Goal: Task Accomplishment & Management: Use online tool/utility

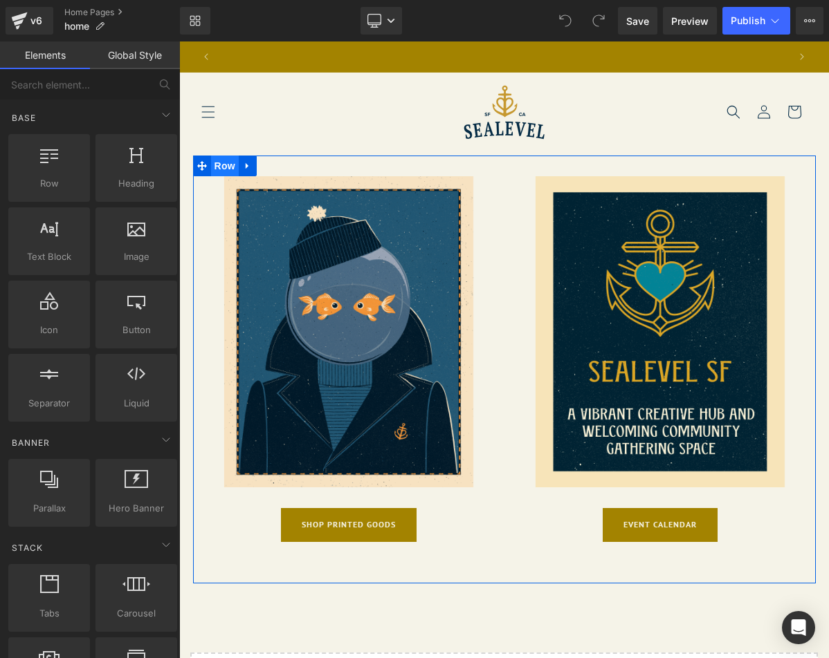
scroll to position [0, 573]
click at [225, 164] on span "Row" at bounding box center [225, 166] width 28 height 21
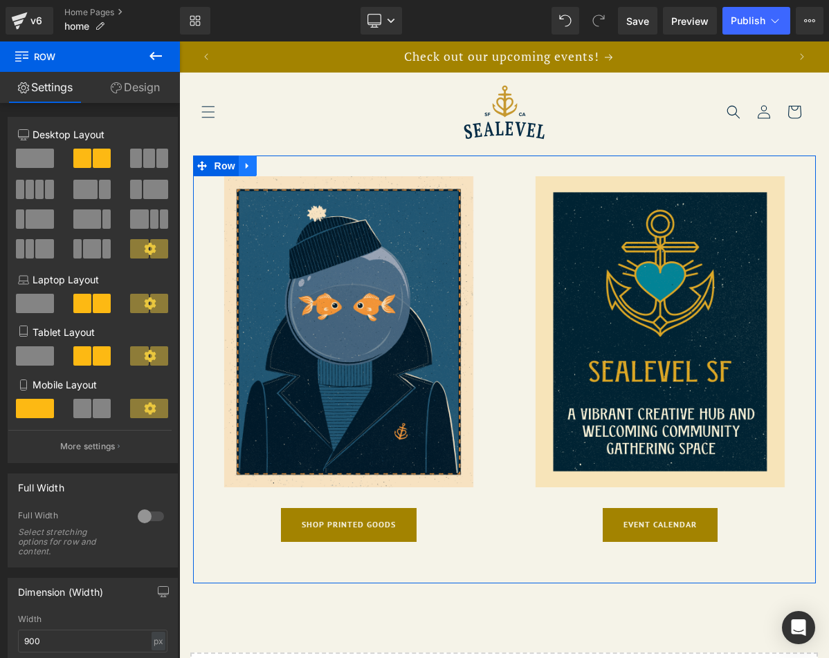
click at [246, 167] on icon at bounding box center [248, 166] width 10 height 10
click at [147, 163] on span at bounding box center [149, 158] width 12 height 19
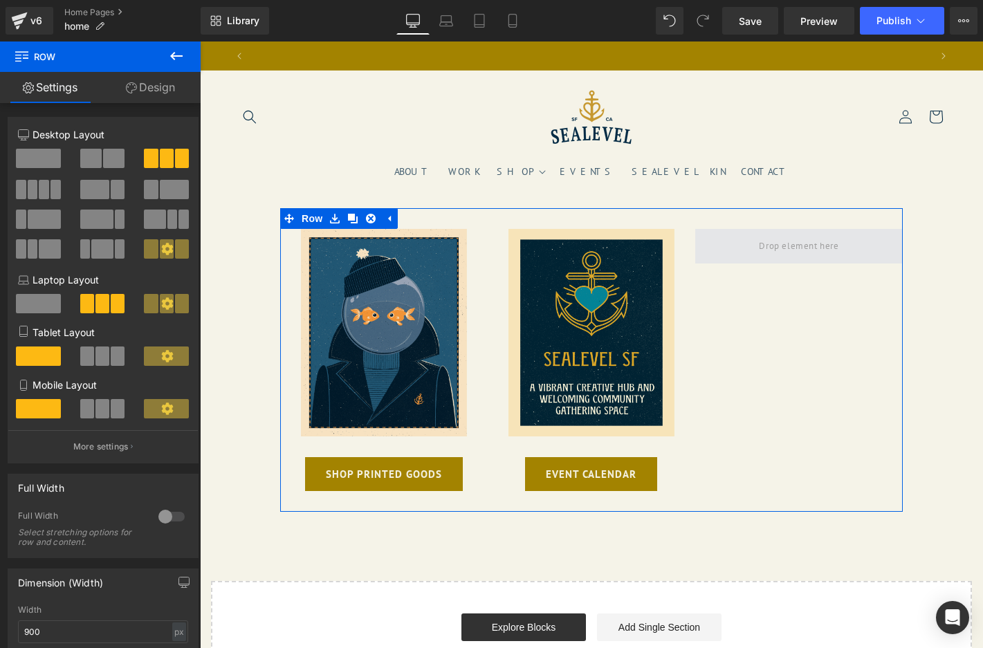
scroll to position [0, 682]
click at [817, 250] on span at bounding box center [798, 245] width 89 height 23
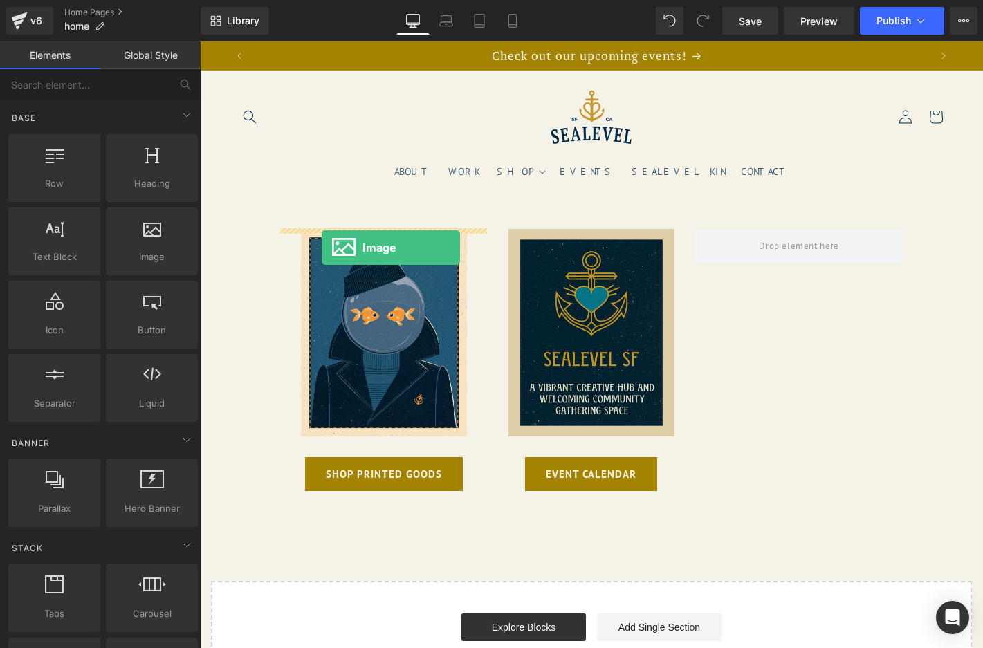
drag, startPoint x: 335, startPoint y: 290, endPoint x: 686, endPoint y: 237, distance: 355.4
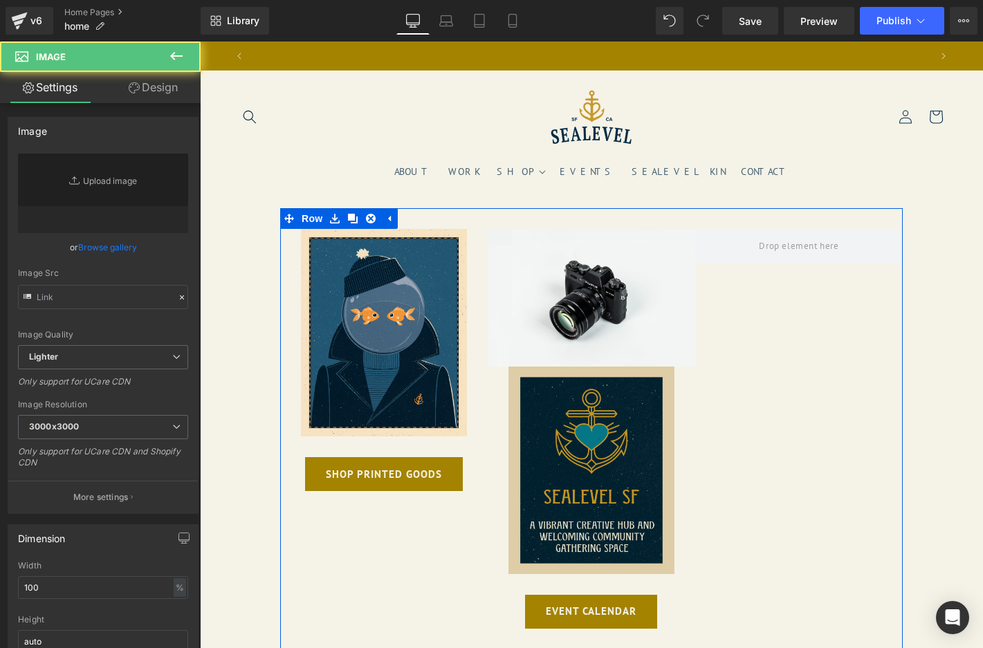
type input "//[DOMAIN_NAME][URL]"
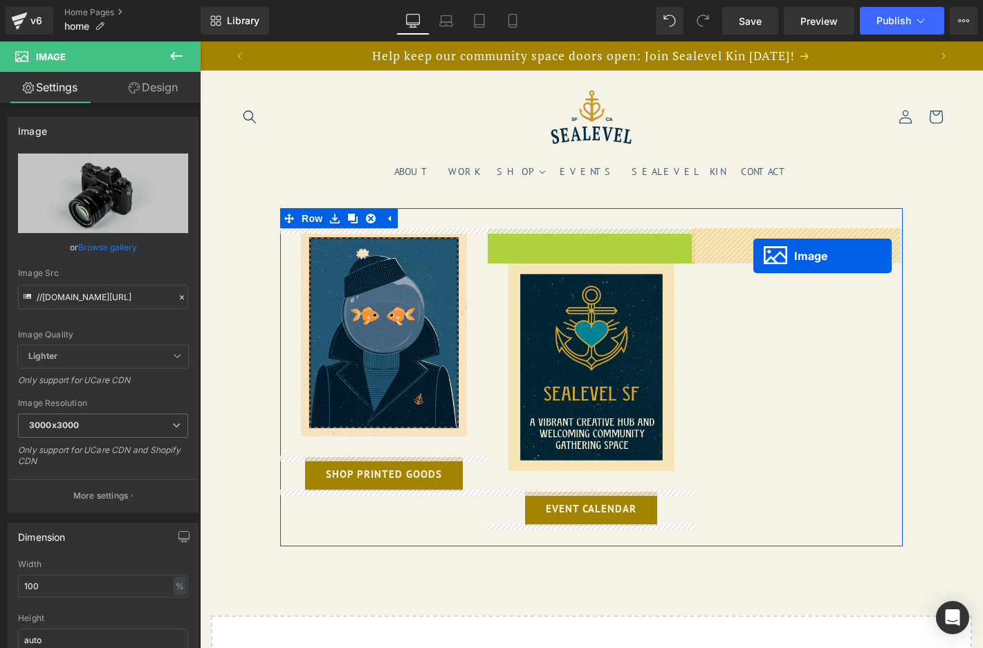
drag, startPoint x: 587, startPoint y: 295, endPoint x: 753, endPoint y: 255, distance: 170.9
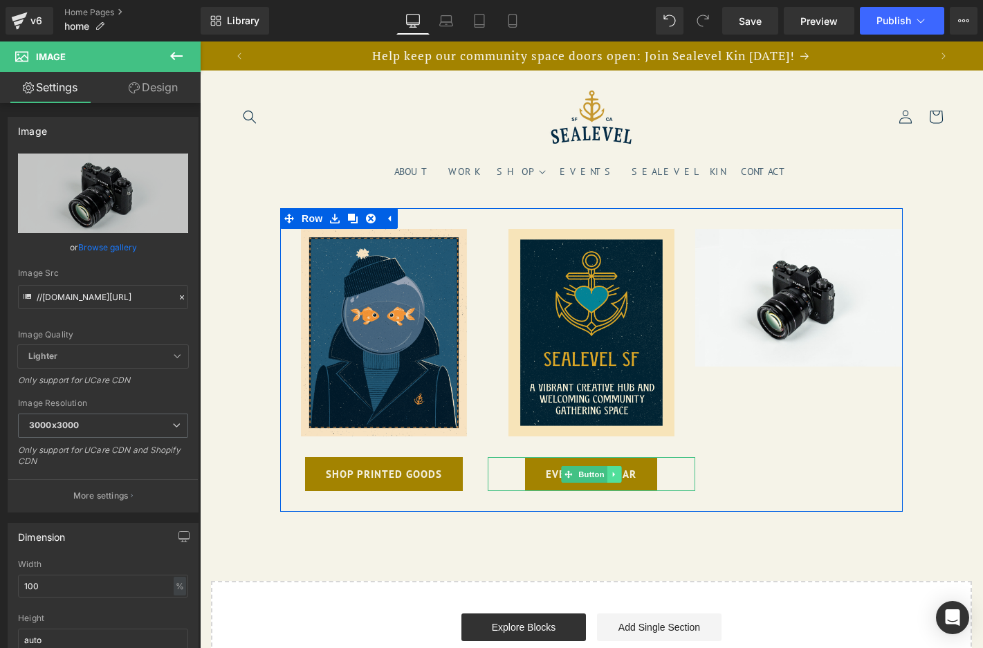
click at [611, 471] on icon at bounding box center [615, 474] width 8 height 8
click at [605, 473] on icon at bounding box center [607, 474] width 8 height 8
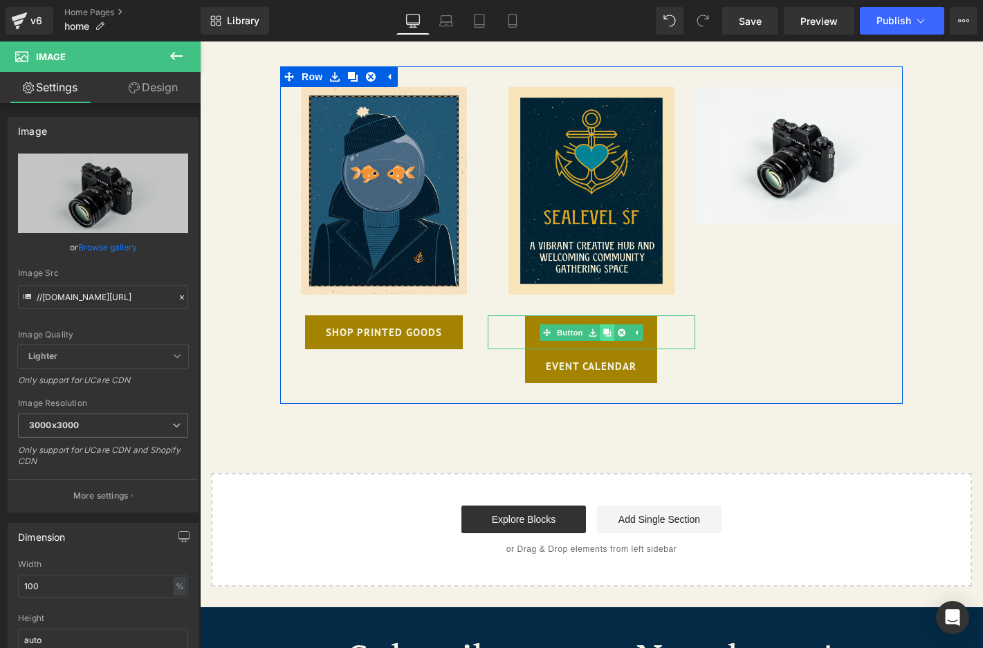
scroll to position [0, 682]
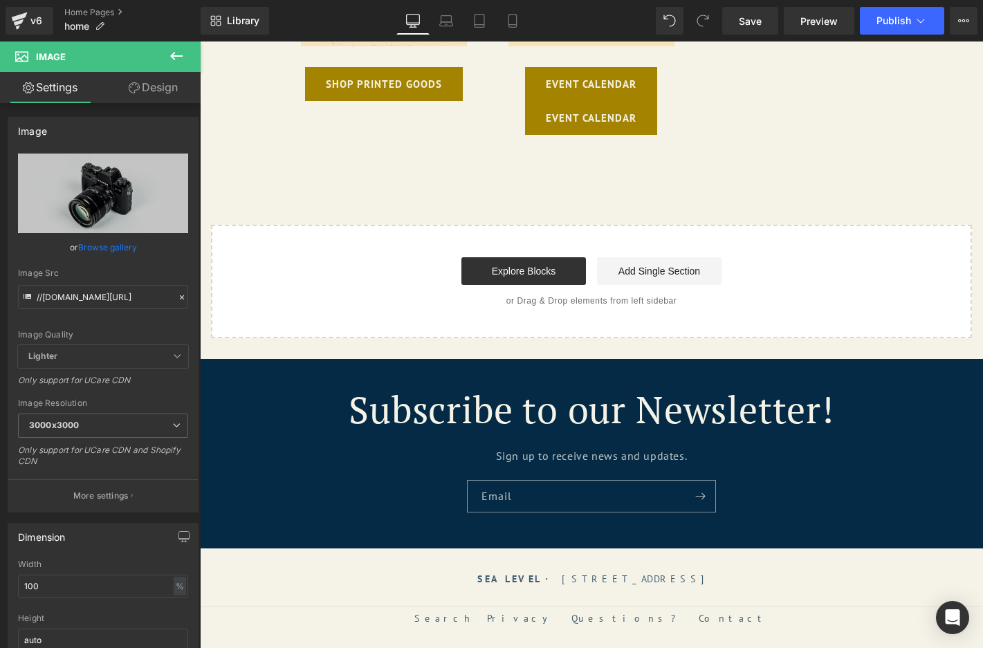
click at [602, 462] on div "Subscribe to our Newsletter! Sign up to receive news and updates. Email" at bounding box center [591, 453] width 783 height 189
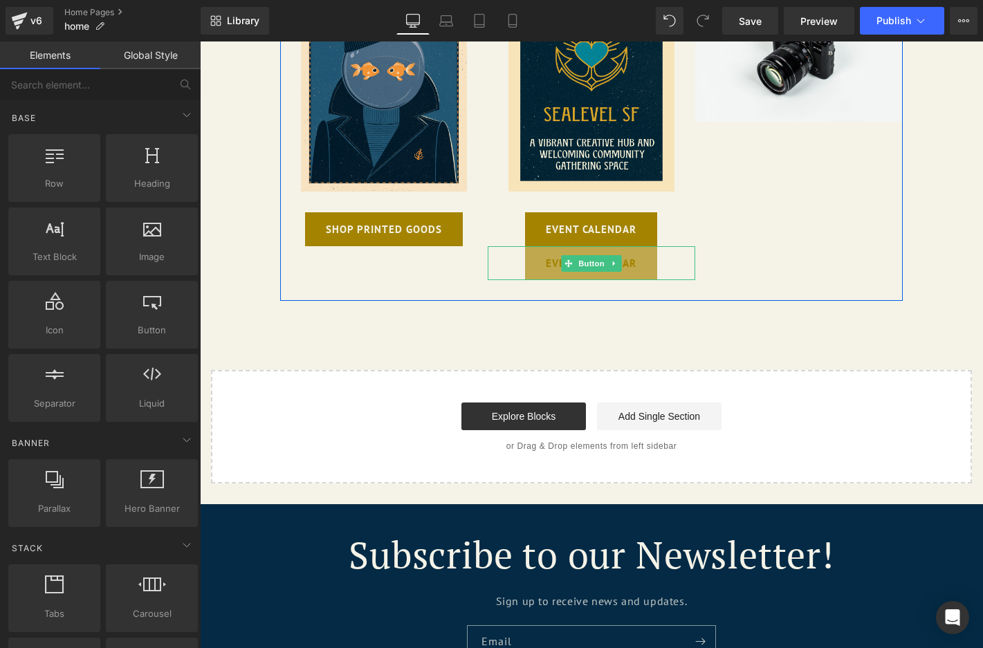
scroll to position [236, 0]
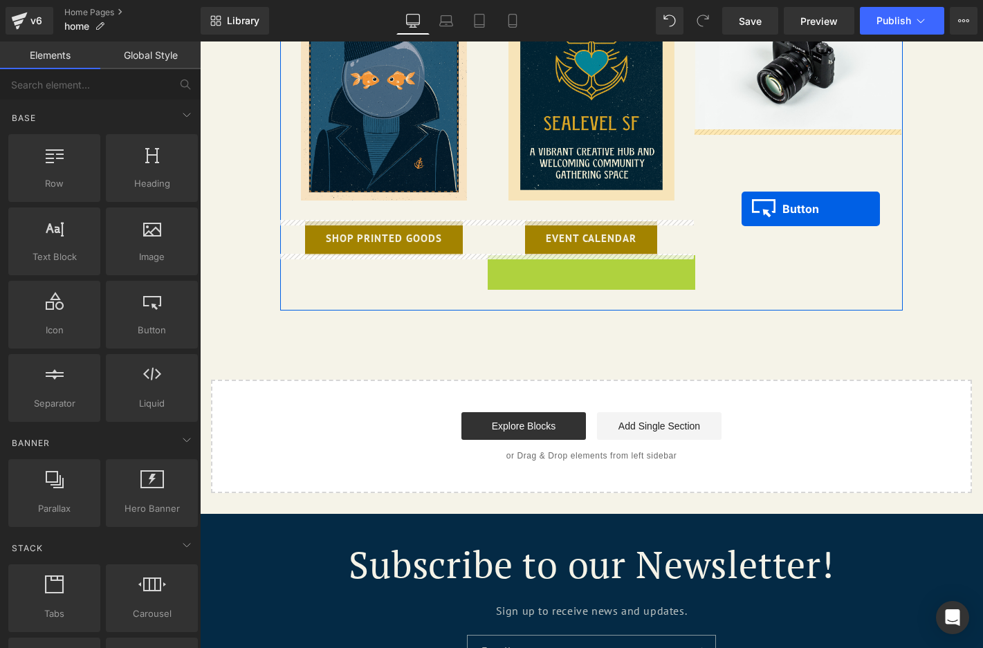
drag, startPoint x: 566, startPoint y: 272, endPoint x: 741, endPoint y: 209, distance: 185.9
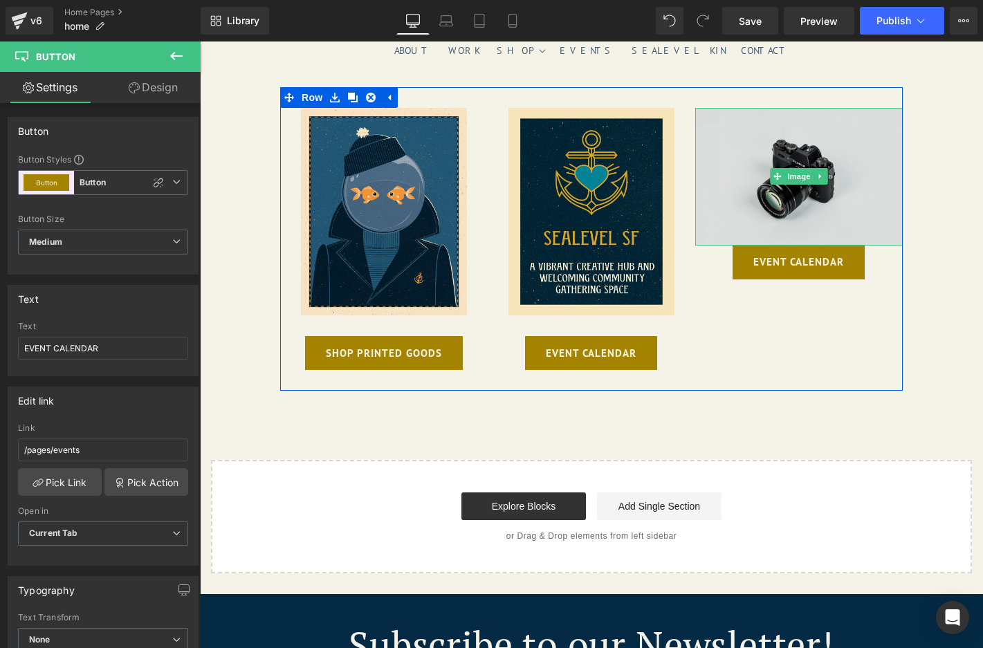
scroll to position [114, 0]
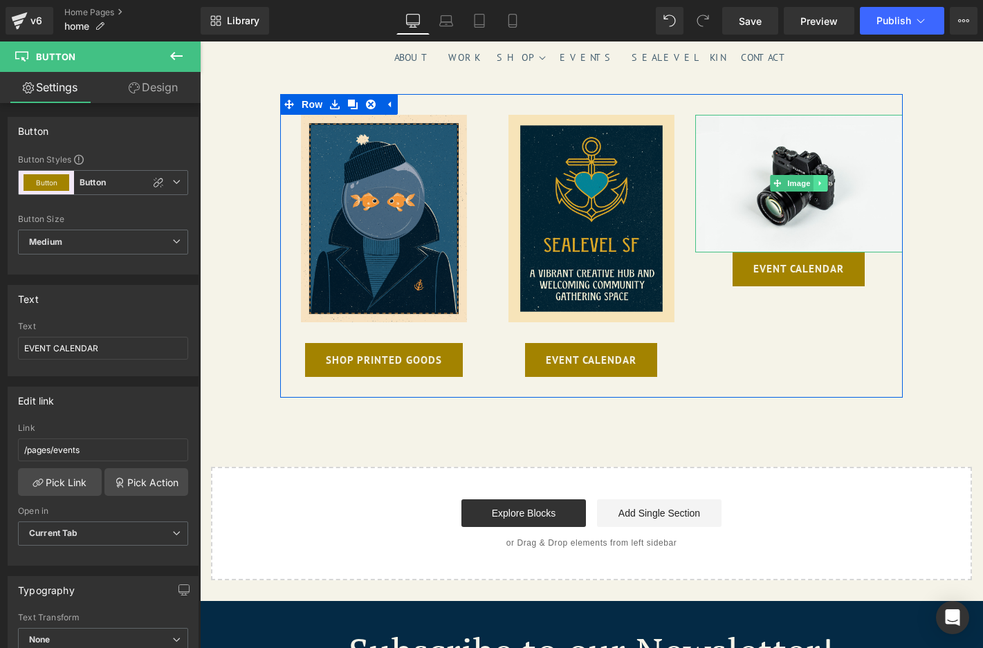
click at [819, 183] on icon at bounding box center [820, 183] width 2 height 5
click at [824, 183] on icon at bounding box center [828, 183] width 8 height 8
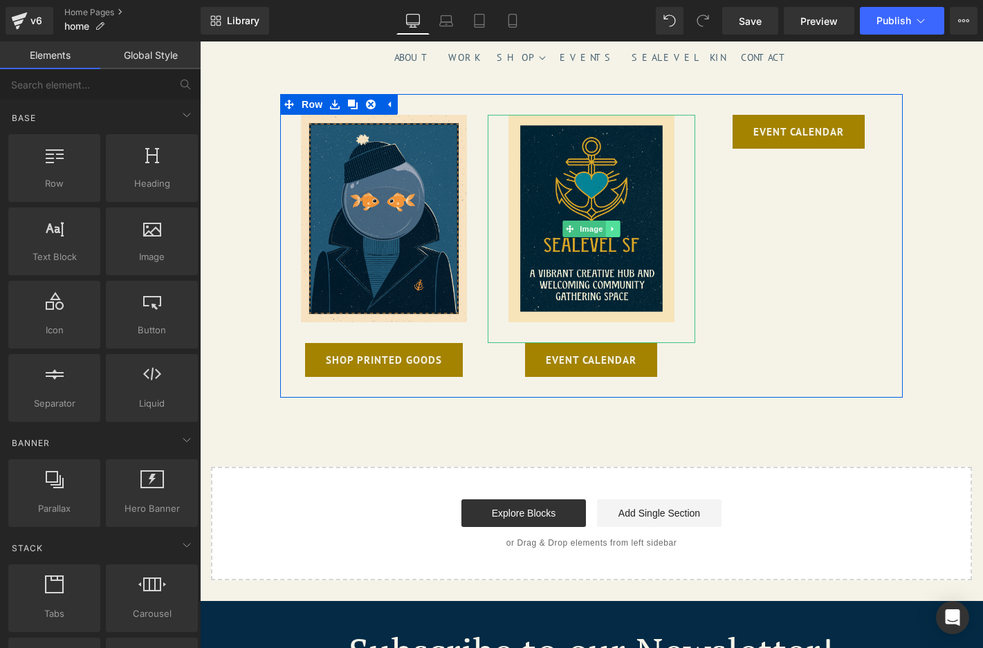
click at [610, 225] on icon at bounding box center [613, 229] width 8 height 8
click at [604, 227] on icon at bounding box center [606, 229] width 8 height 8
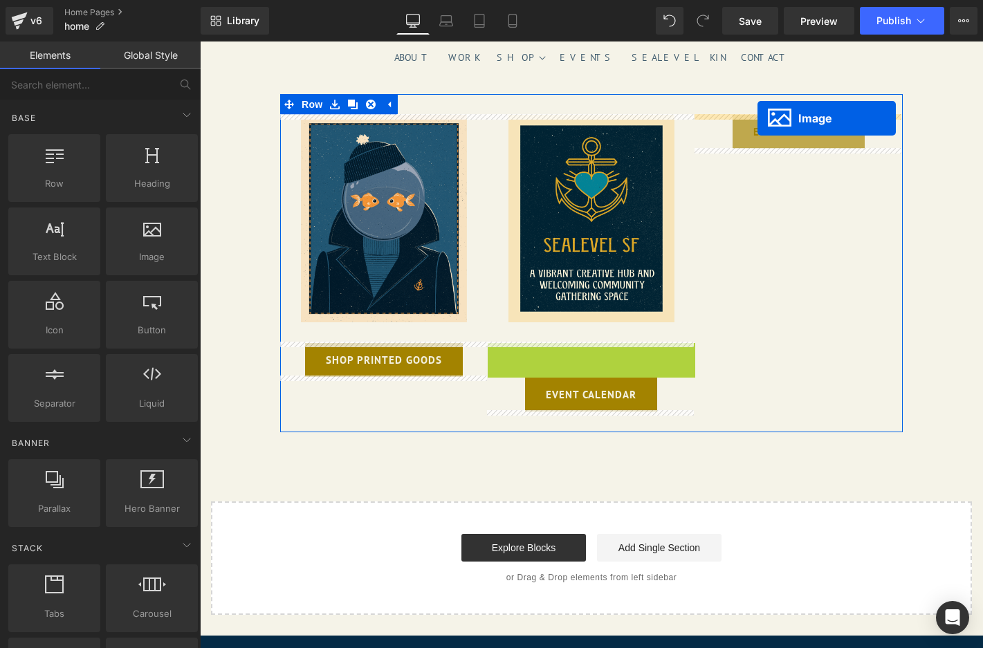
drag, startPoint x: 593, startPoint y: 456, endPoint x: 757, endPoint y: 119, distance: 374.6
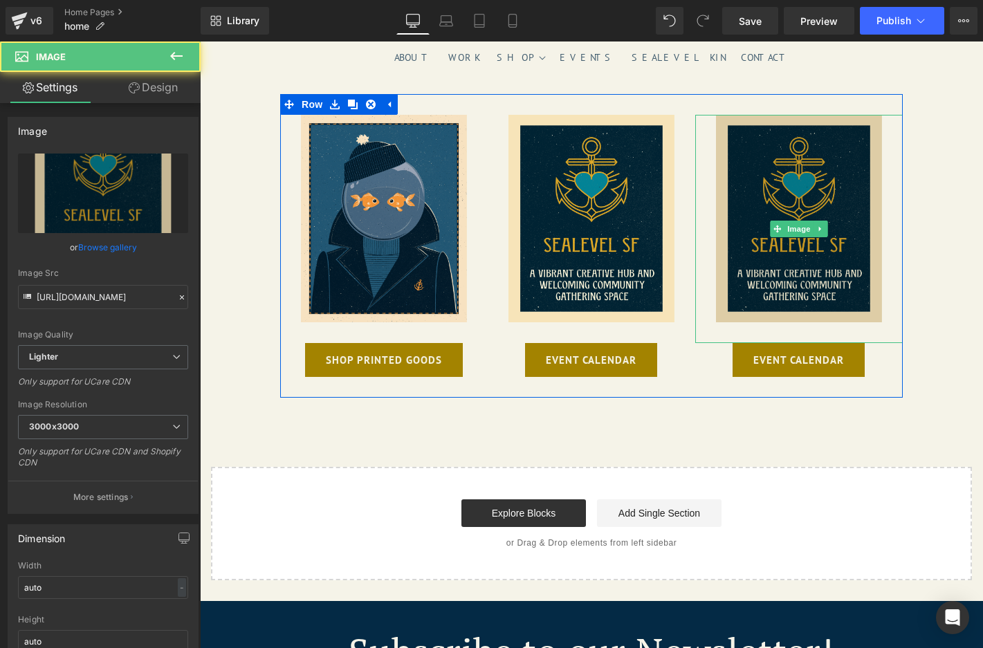
scroll to position [0, 682]
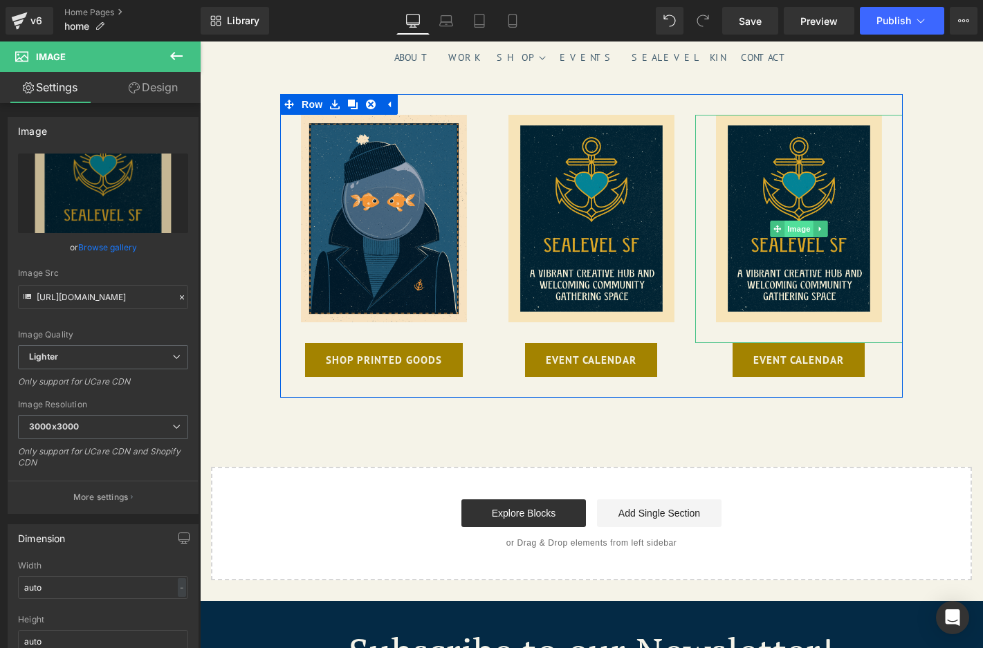
click at [794, 223] on span "Image" at bounding box center [798, 229] width 29 height 17
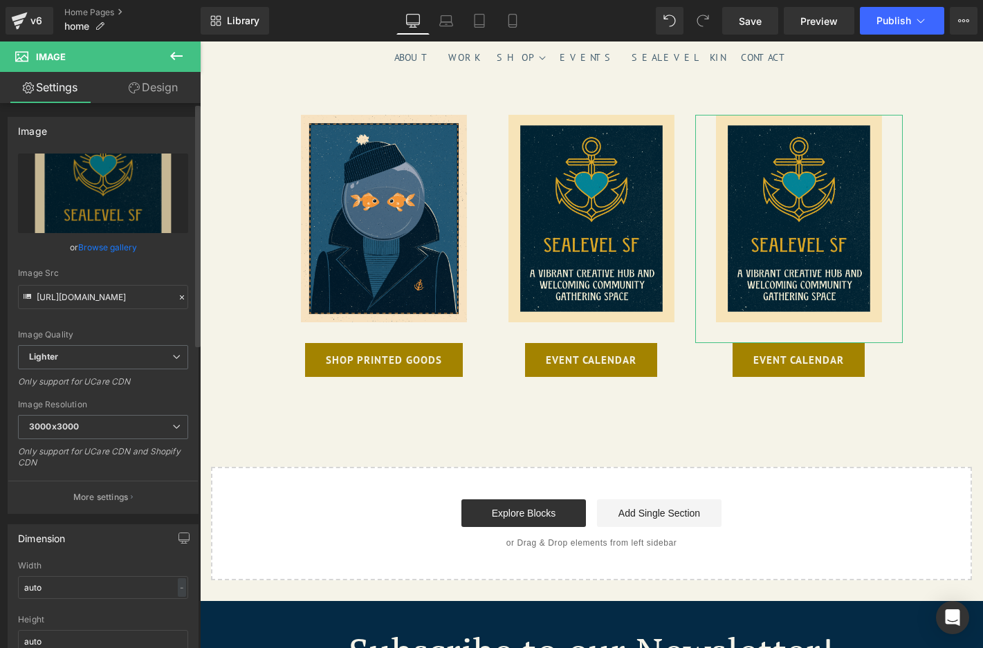
click at [117, 246] on link "Browse gallery" at bounding box center [107, 247] width 59 height 24
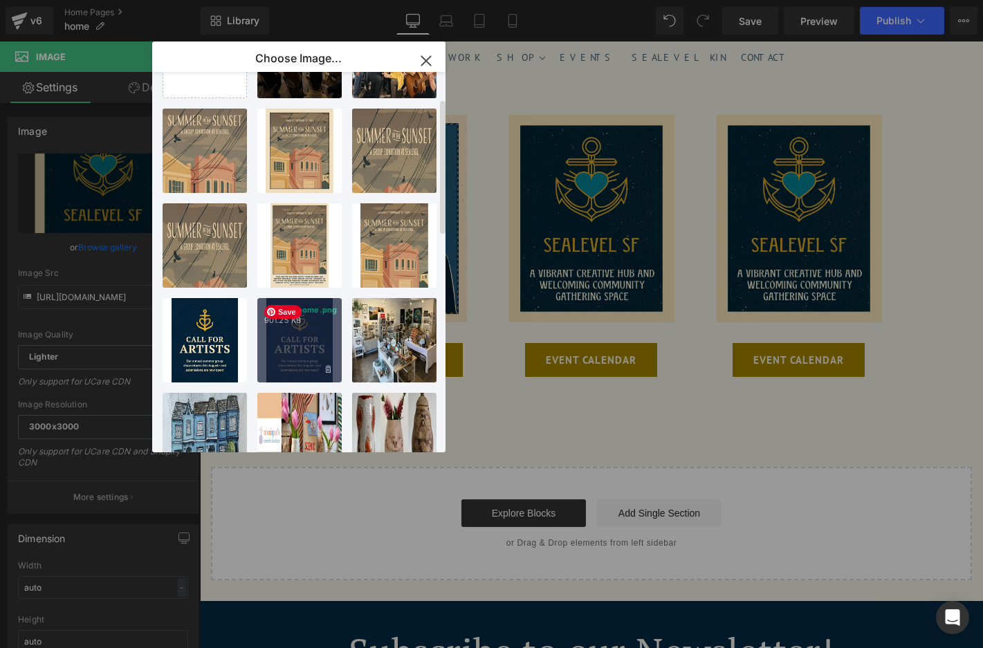
scroll to position [0, 0]
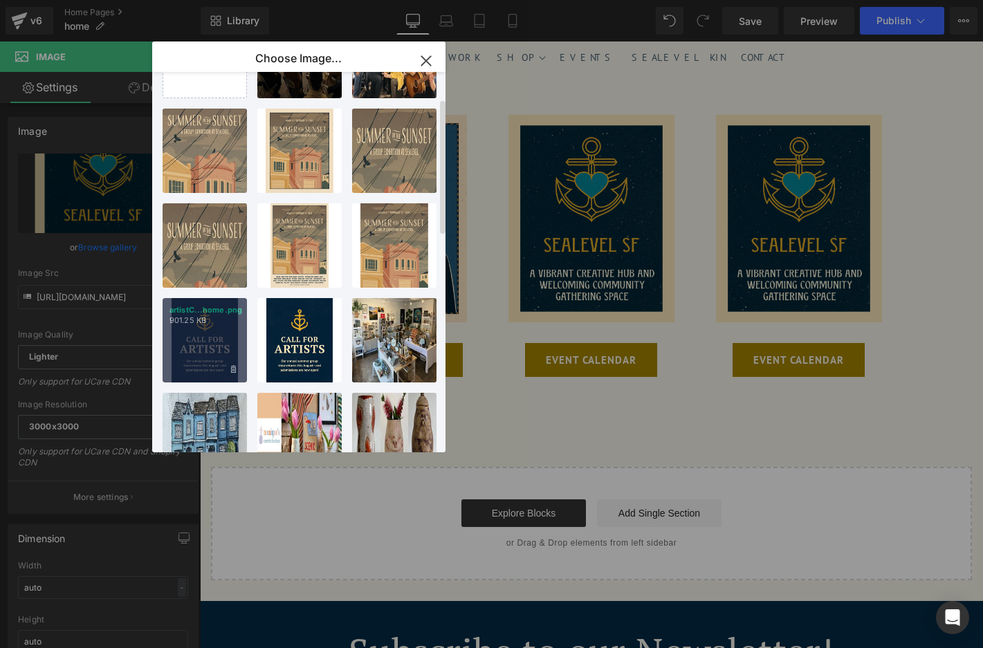
click at [211, 339] on div "artistC...home.png 901.25 KB" at bounding box center [205, 340] width 84 height 84
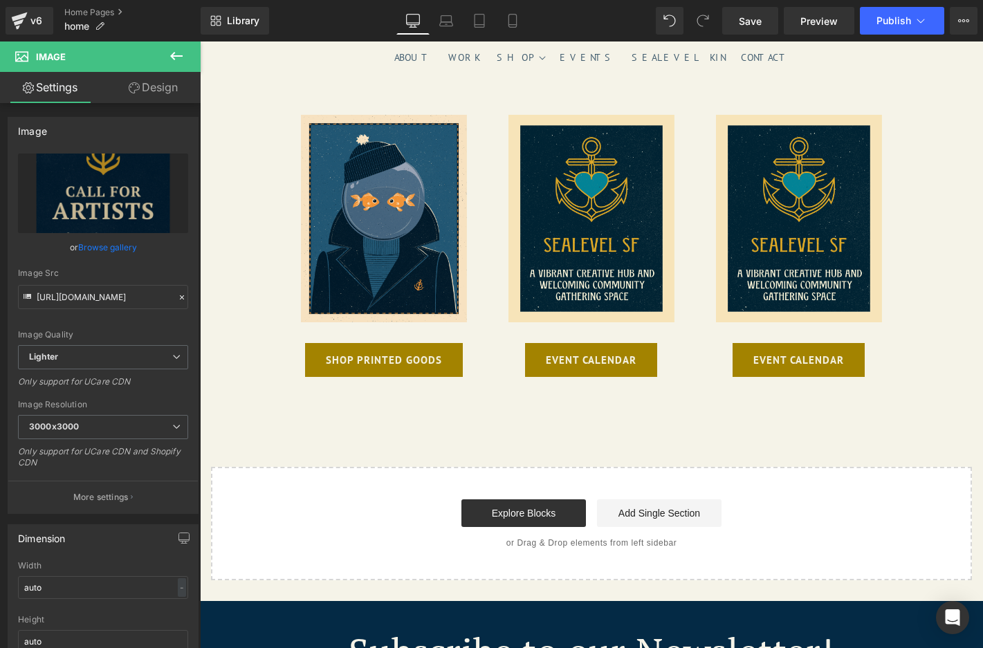
type input "[URL][DOMAIN_NAME]"
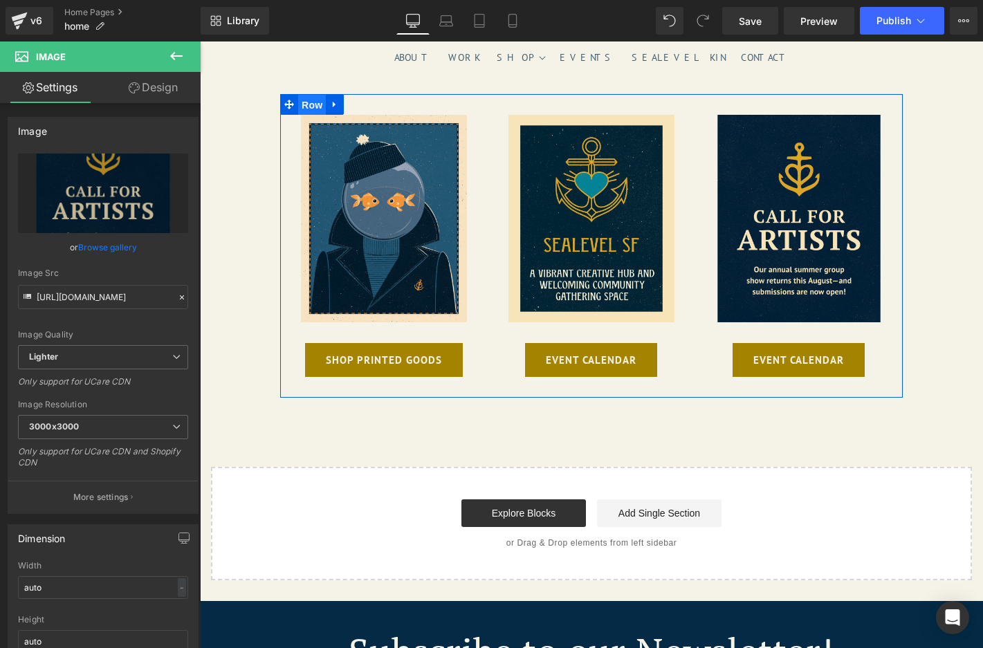
click at [308, 102] on span "Row" at bounding box center [312, 105] width 28 height 21
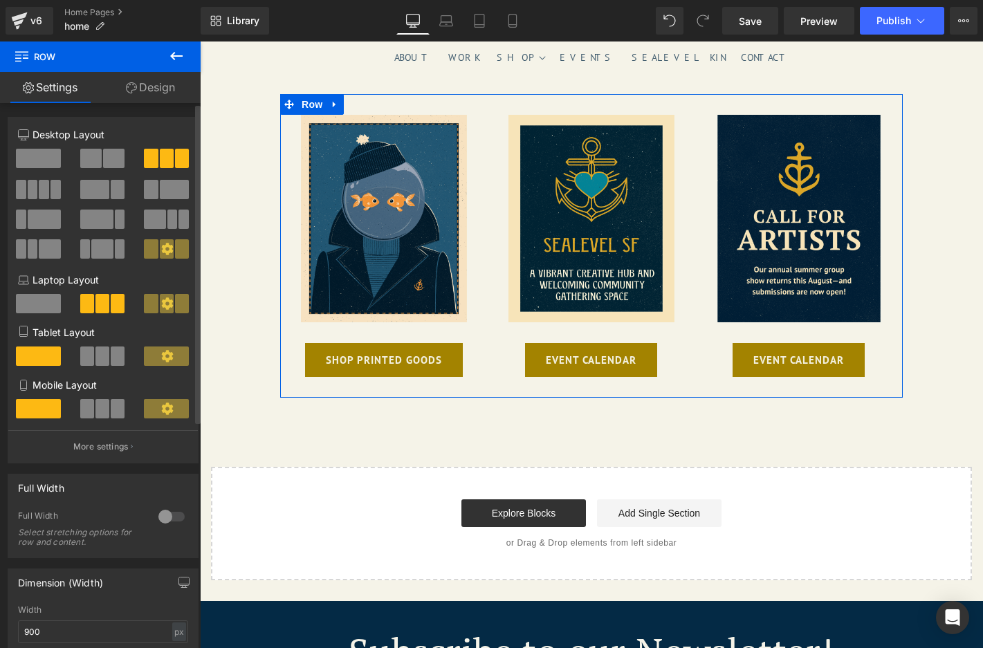
click at [103, 159] on span at bounding box center [113, 158] width 21 height 19
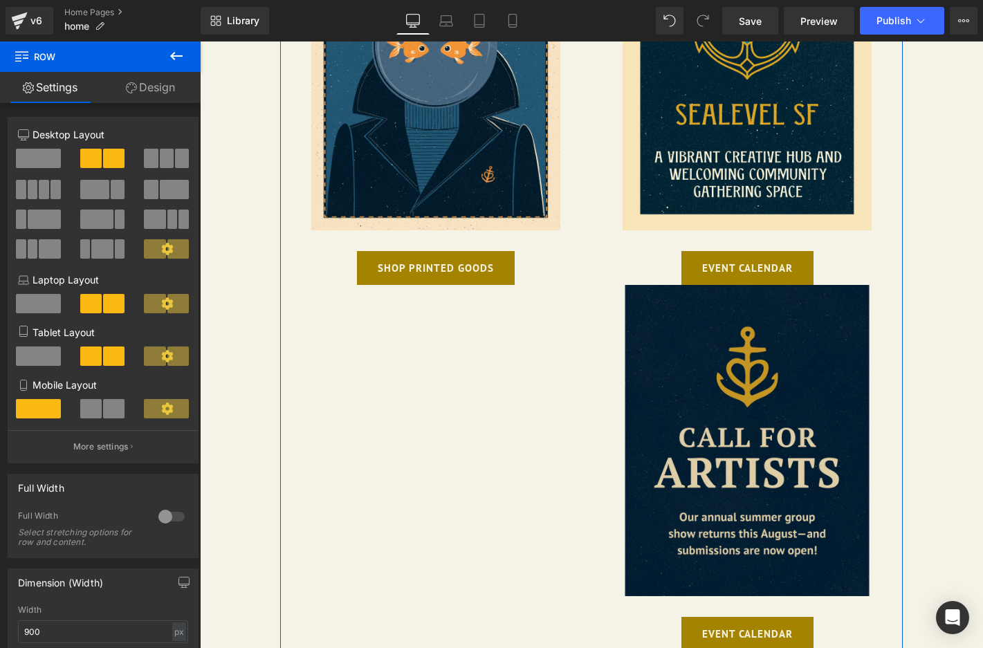
scroll to position [0, 682]
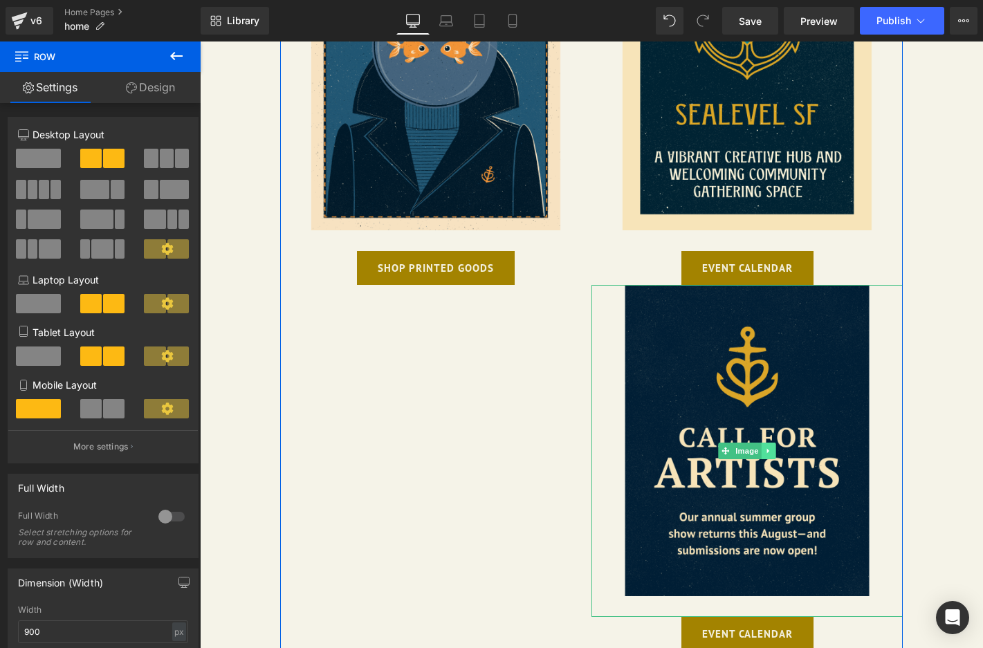
click at [767, 452] on icon at bounding box center [768, 451] width 2 height 5
click at [775, 451] on icon at bounding box center [776, 451] width 8 height 8
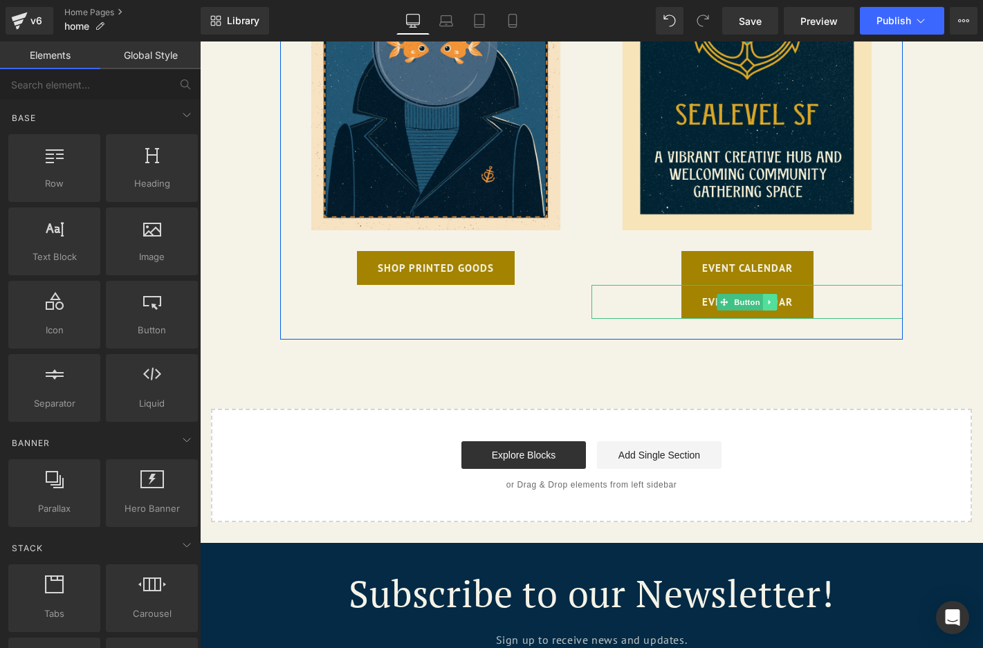
click at [769, 302] on icon at bounding box center [770, 302] width 8 height 8
click at [775, 302] on icon at bounding box center [777, 302] width 8 height 8
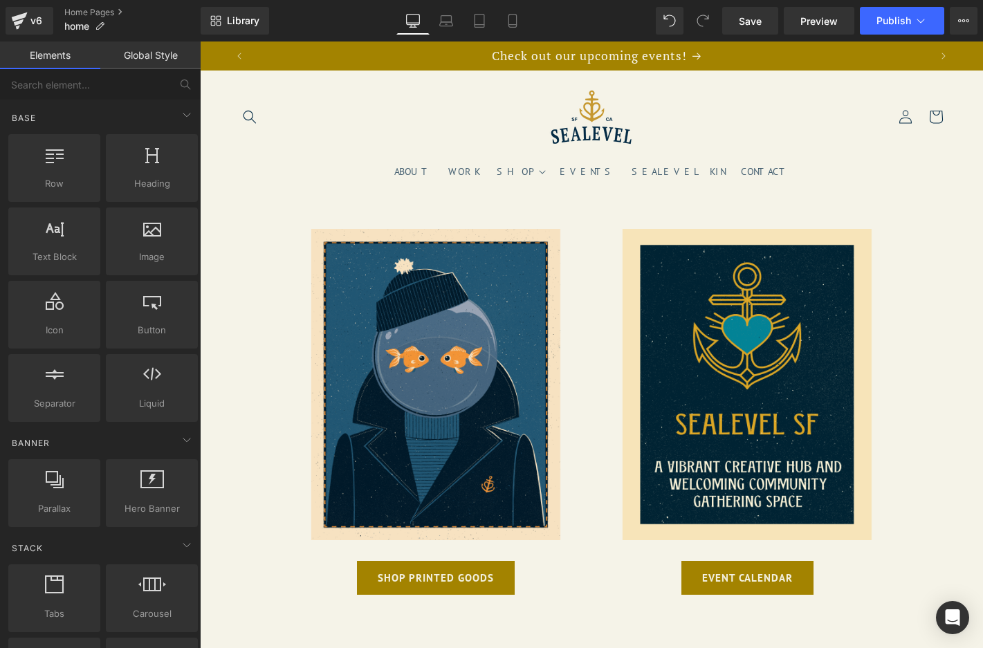
scroll to position [0, 0]
click at [644, 54] on span "Check out our upcoming events!" at bounding box center [589, 56] width 195 height 16
click at [828, 54] on icon "Next announcement" at bounding box center [943, 56] width 5 height 8
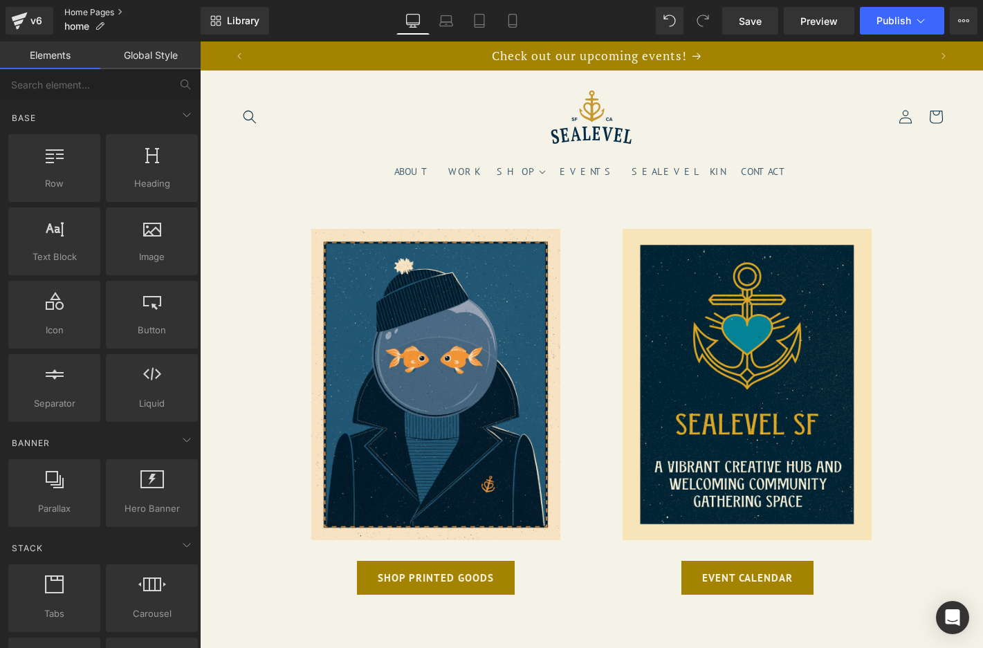
click at [93, 13] on link "Home Pages" at bounding box center [132, 12] width 136 height 11
